Goal: Find specific page/section: Find specific page/section

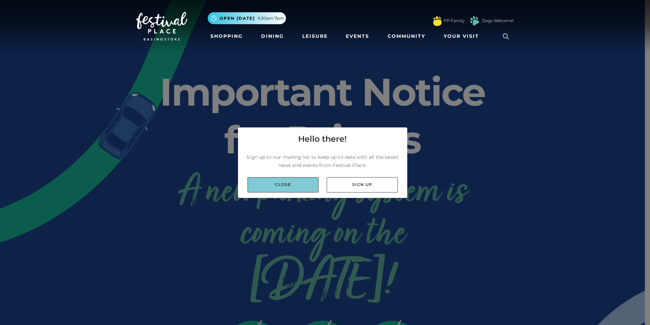
click at [276, 185] on link "Close" at bounding box center [283, 184] width 71 height 15
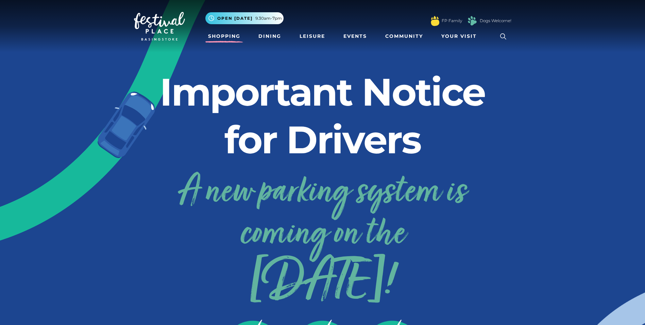
click at [226, 36] on link "Shopping" at bounding box center [224, 36] width 38 height 13
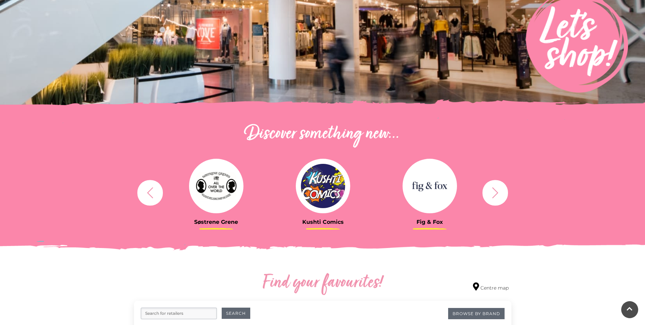
scroll to position [204, 0]
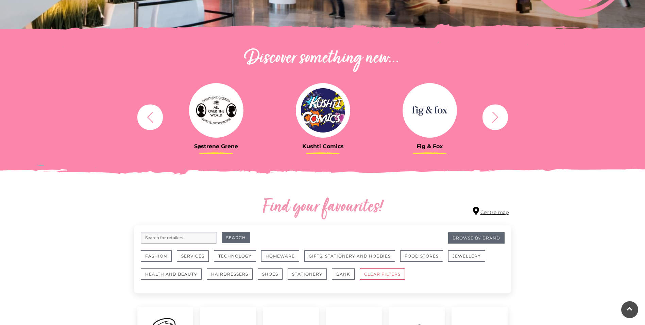
click at [483, 211] on link "Centre map" at bounding box center [491, 210] width 36 height 9
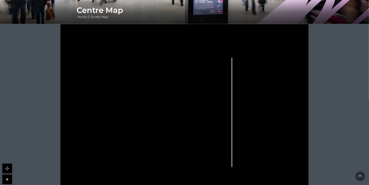
scroll to position [136, 0]
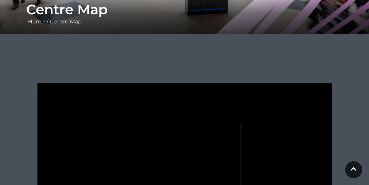
click at [288, 170] on rect at bounding box center [283, 169] width 12 height 3
click at [268, 169] on circle at bounding box center [266, 170] width 15 height 15
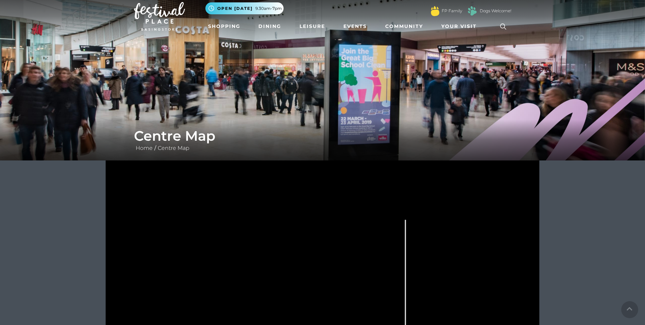
scroll to position [0, 0]
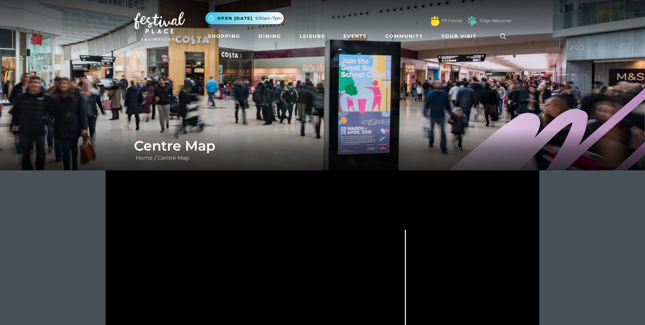
click at [507, 37] on icon at bounding box center [503, 36] width 10 height 10
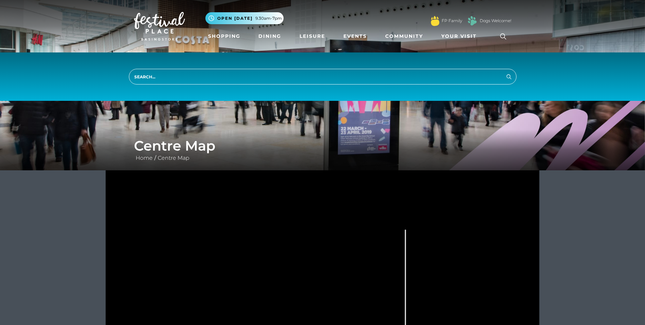
click at [481, 76] on input "search" at bounding box center [323, 77] width 388 height 16
type input "customer lounge"
click at [505, 72] on button "Search" at bounding box center [509, 76] width 8 height 9
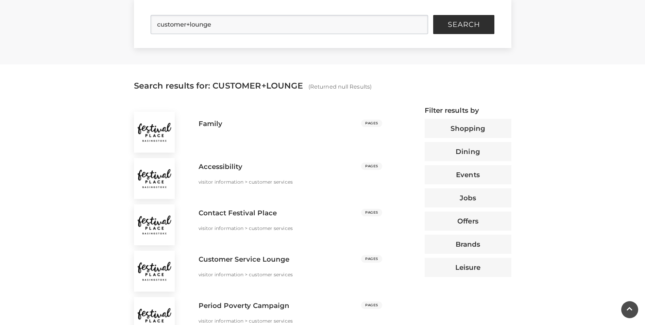
scroll to position [204, 0]
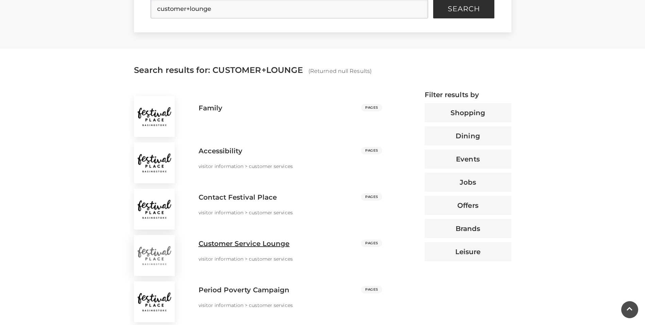
click at [265, 241] on h3 "Customer Service Lounge" at bounding box center [244, 243] width 91 height 8
